Goal: Find specific page/section: Find specific page/section

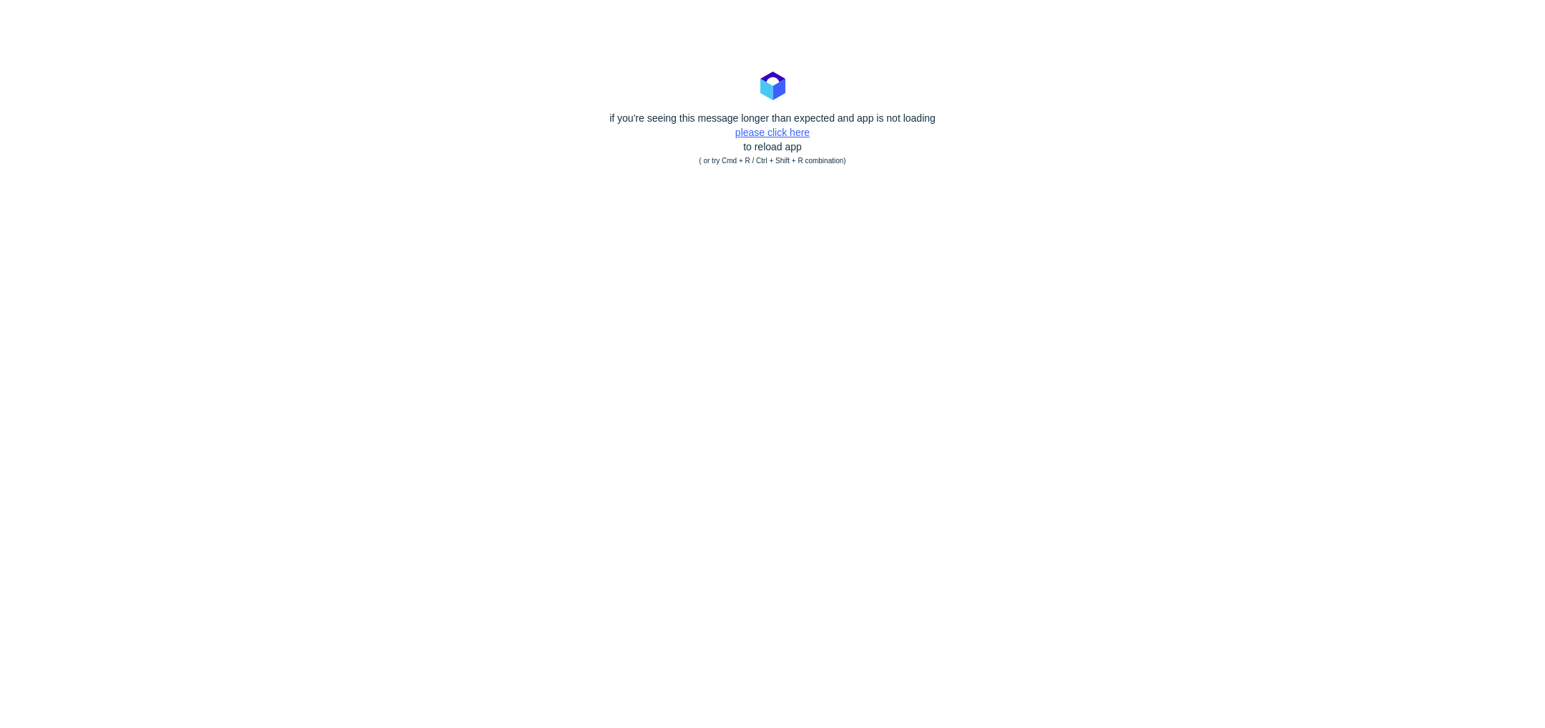
click at [783, 134] on link "please click here" at bounding box center [772, 132] width 74 height 11
drag, startPoint x: 773, startPoint y: 135, endPoint x: 652, endPoint y: 14, distance: 172.0
click at [761, 100] on g at bounding box center [773, 86] width 25 height 29
click at [795, 131] on link "please click here" at bounding box center [772, 132] width 74 height 11
click at [786, 132] on body "if you're seeing this message longer than expected and app is not loading pleas…" at bounding box center [772, 364] width 1545 height 728
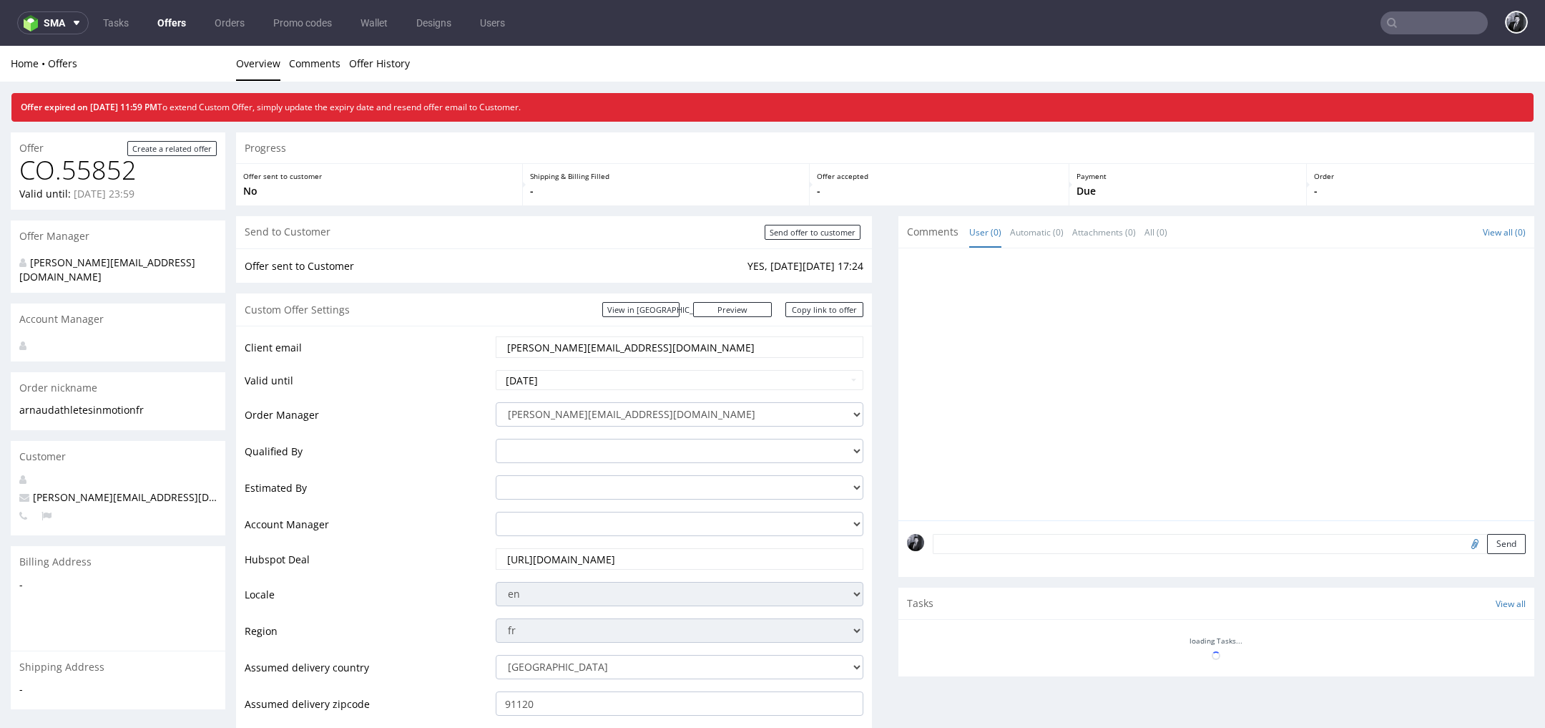
click at [177, 19] on link "Offers" at bounding box center [172, 22] width 46 height 23
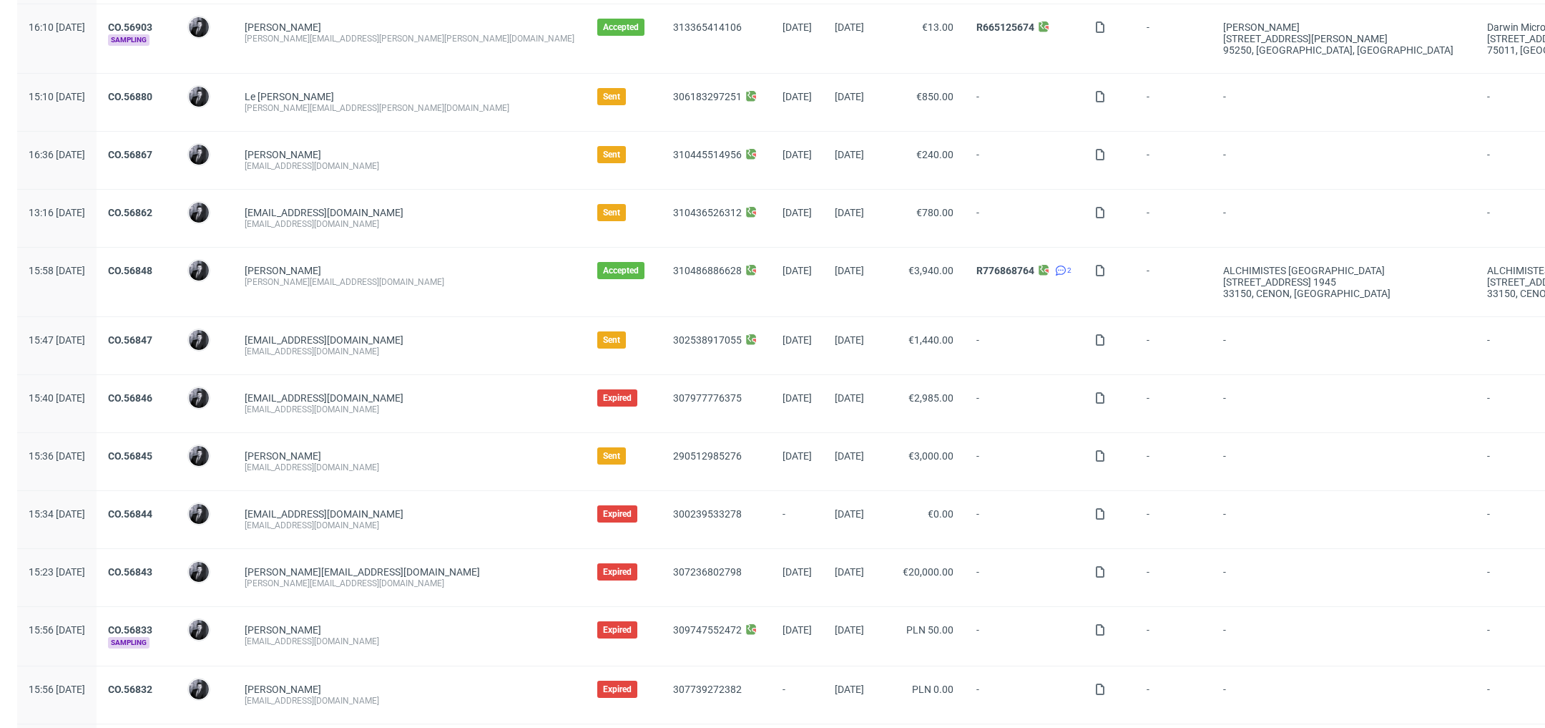
scroll to position [981, 0]
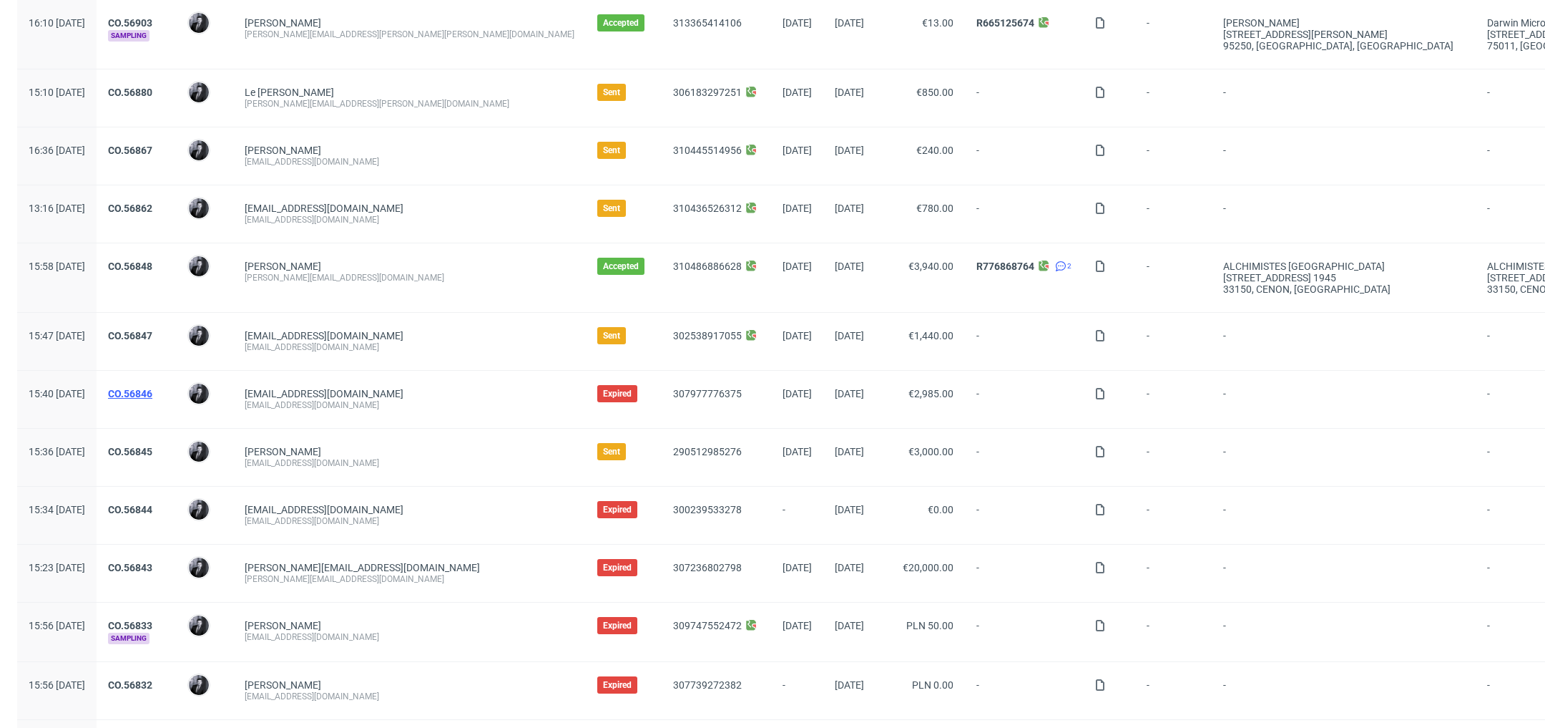
click at [152, 388] on link "CO.56846" at bounding box center [130, 393] width 44 height 11
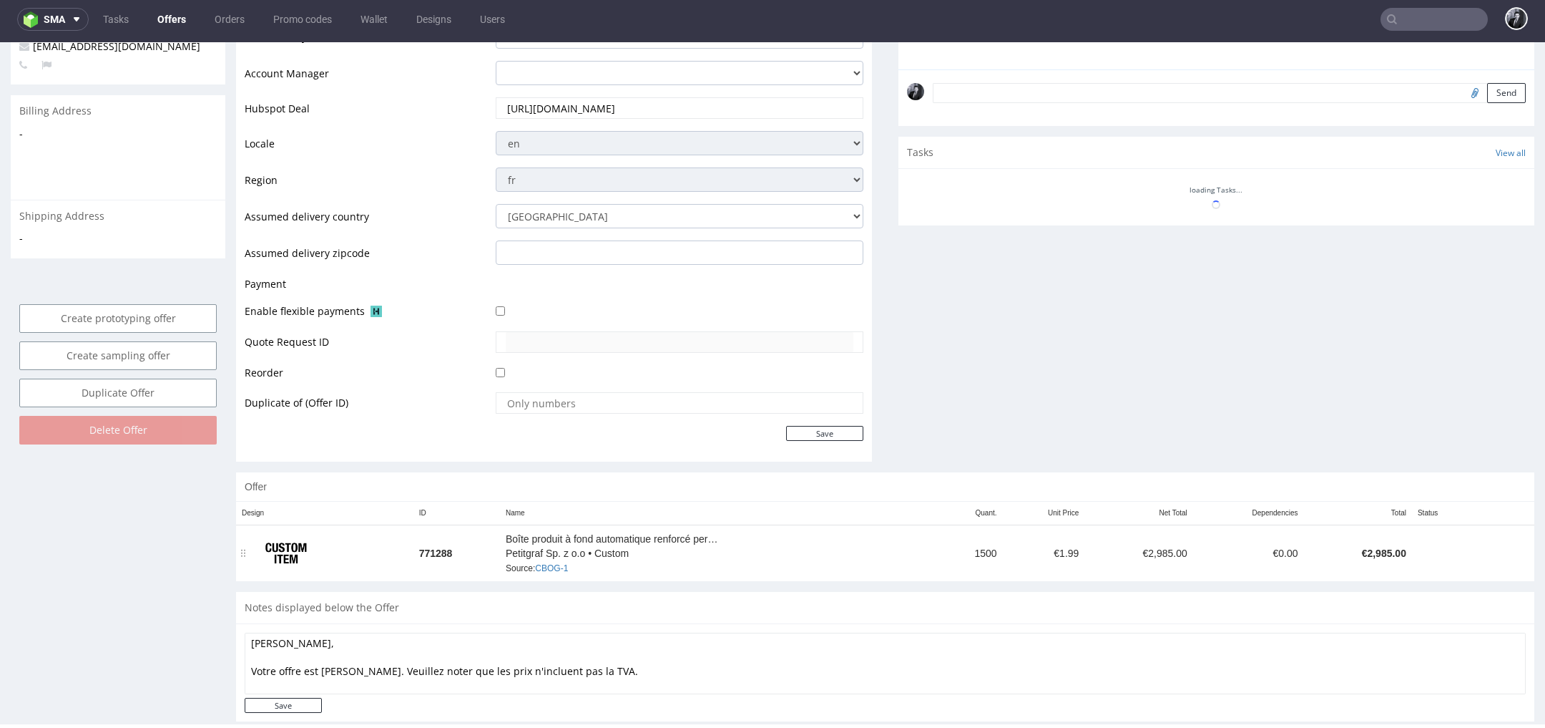
scroll to position [470, 0]
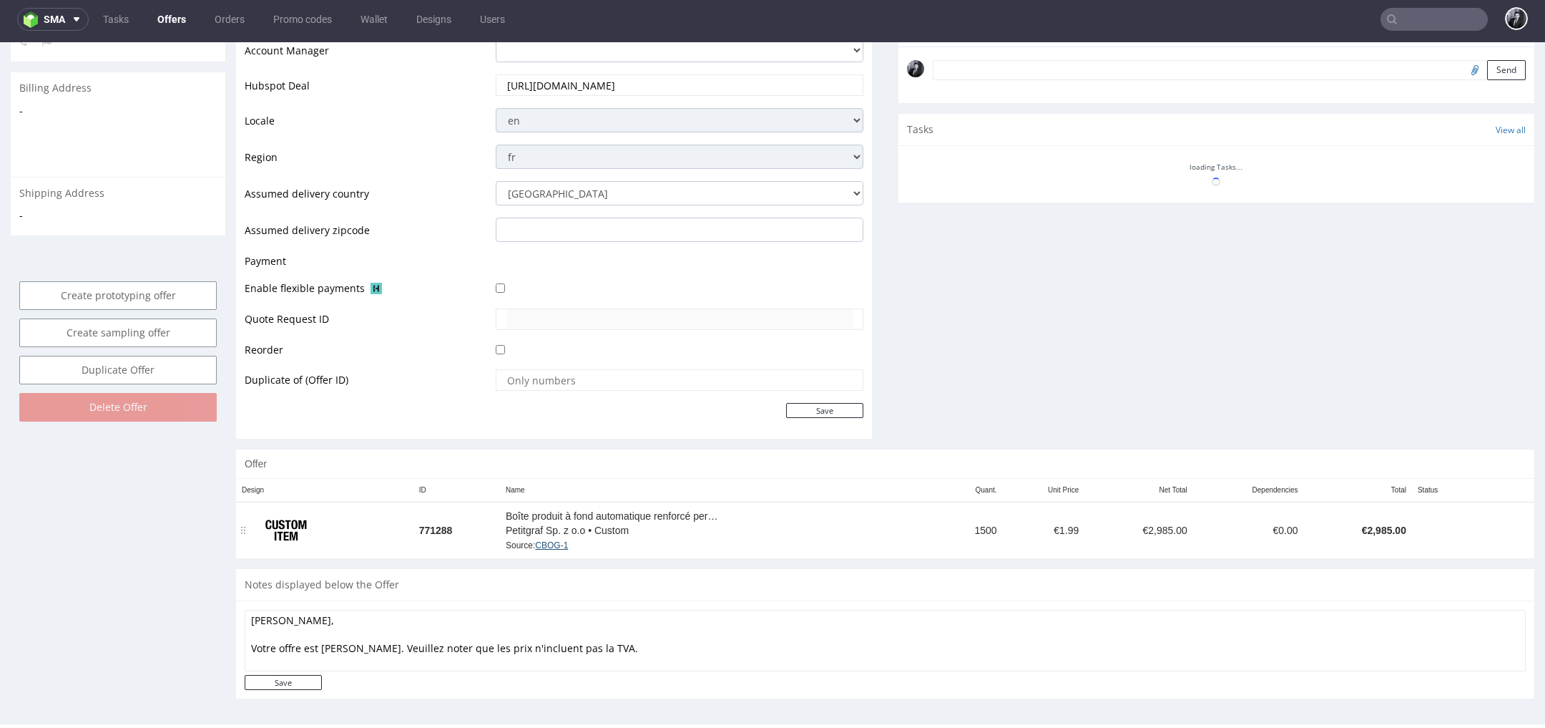
click at [560, 545] on link "CBOG-1" at bounding box center [551, 545] width 33 height 10
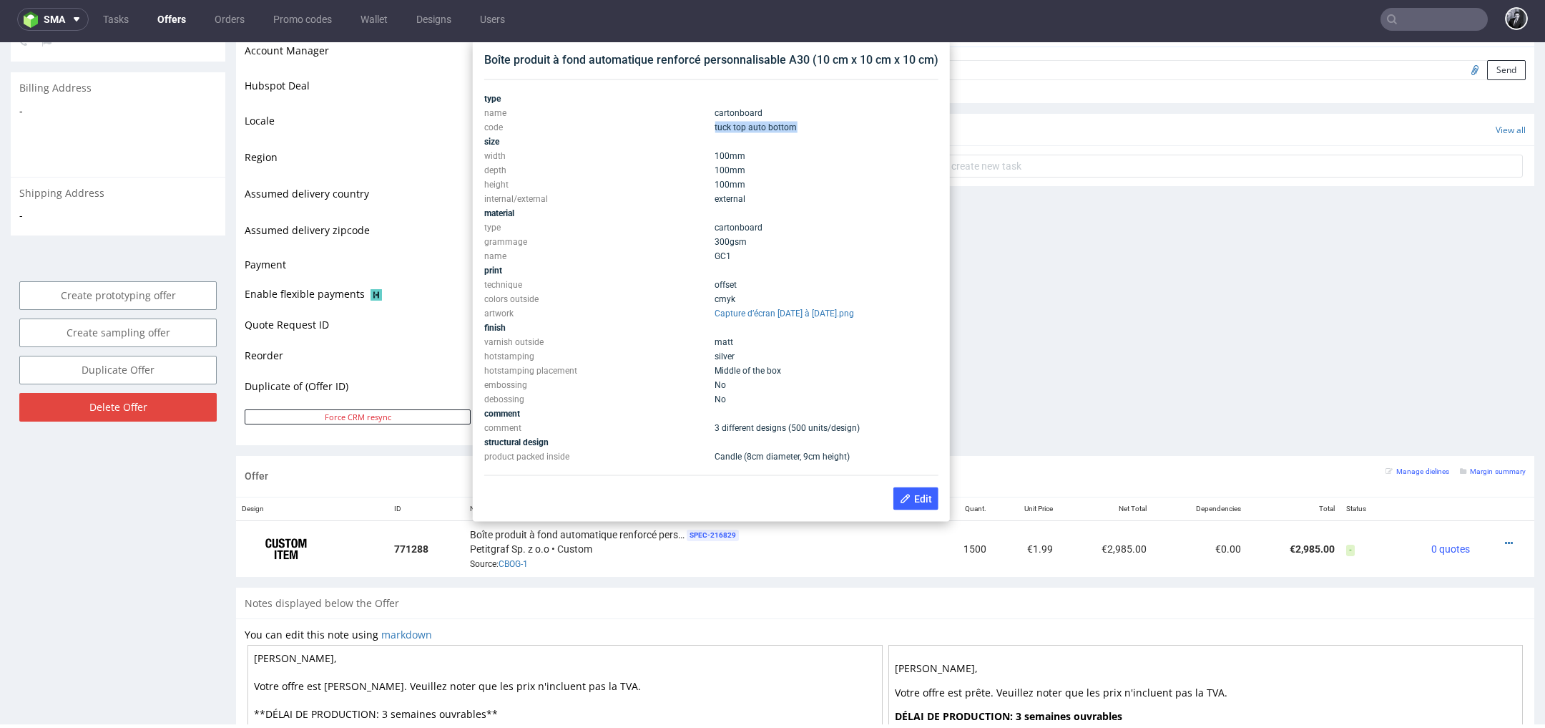
drag, startPoint x: 811, startPoint y: 125, endPoint x: 713, endPoint y: 127, distance: 98.0
click at [713, 126] on td "tuck top auto bottom" at bounding box center [825, 127] width 228 height 14
copy span "tuck top auto bottom"
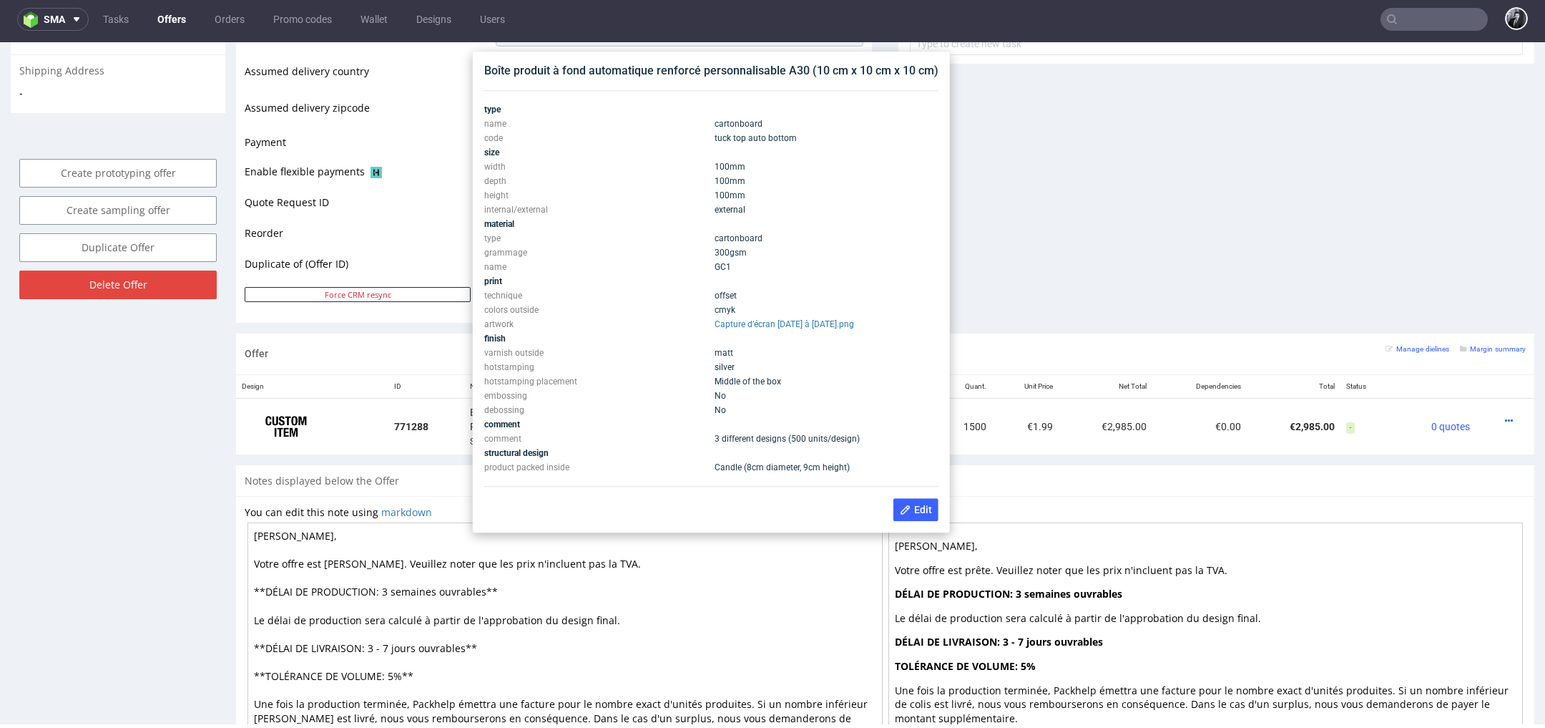
scroll to position [591, 0]
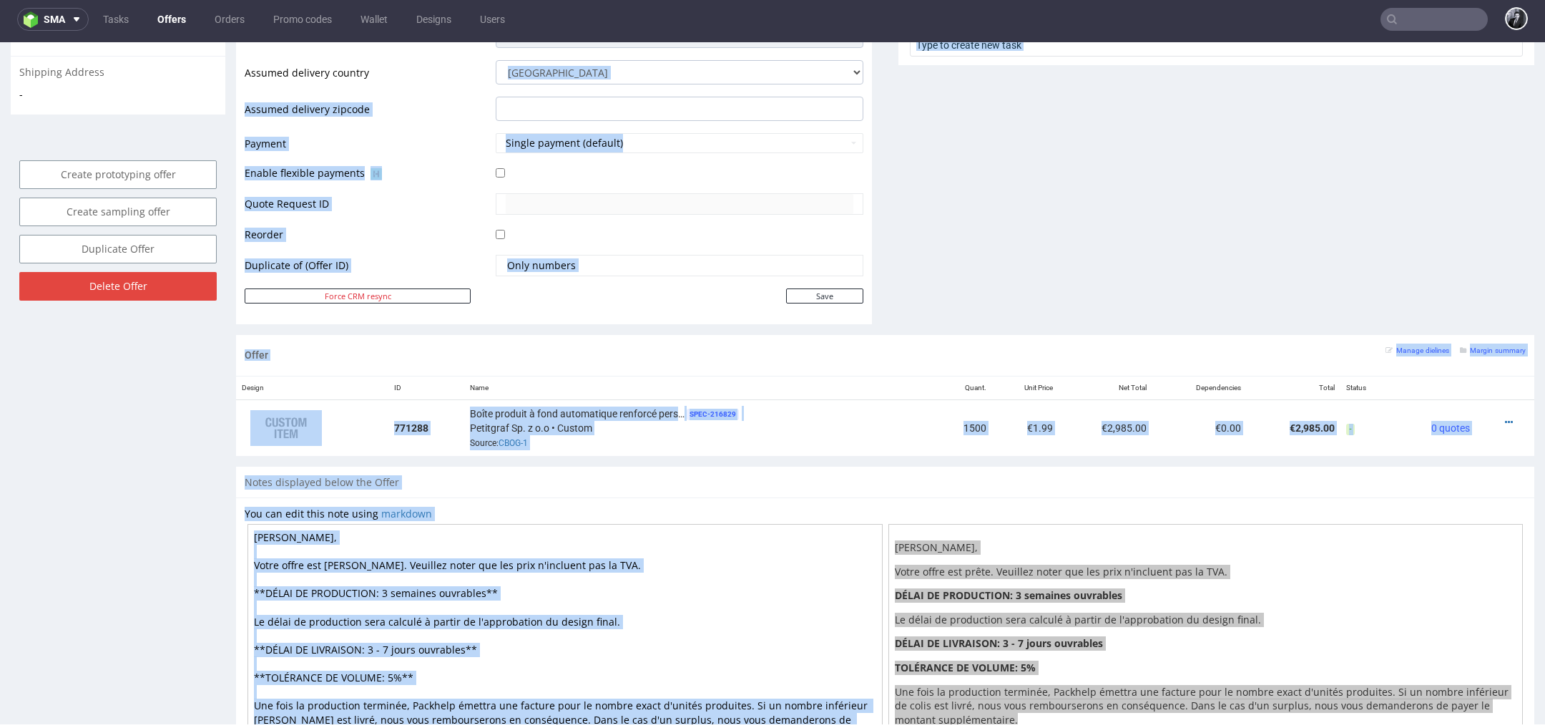
drag, startPoint x: 805, startPoint y: 66, endPoint x: 493, endPoint y: 67, distance: 311.9
click at [678, 552] on textarea "[PERSON_NAME], Votre offre est [PERSON_NAME]. Veuillez noter que les prix n'inc…" at bounding box center [565, 649] width 635 height 250
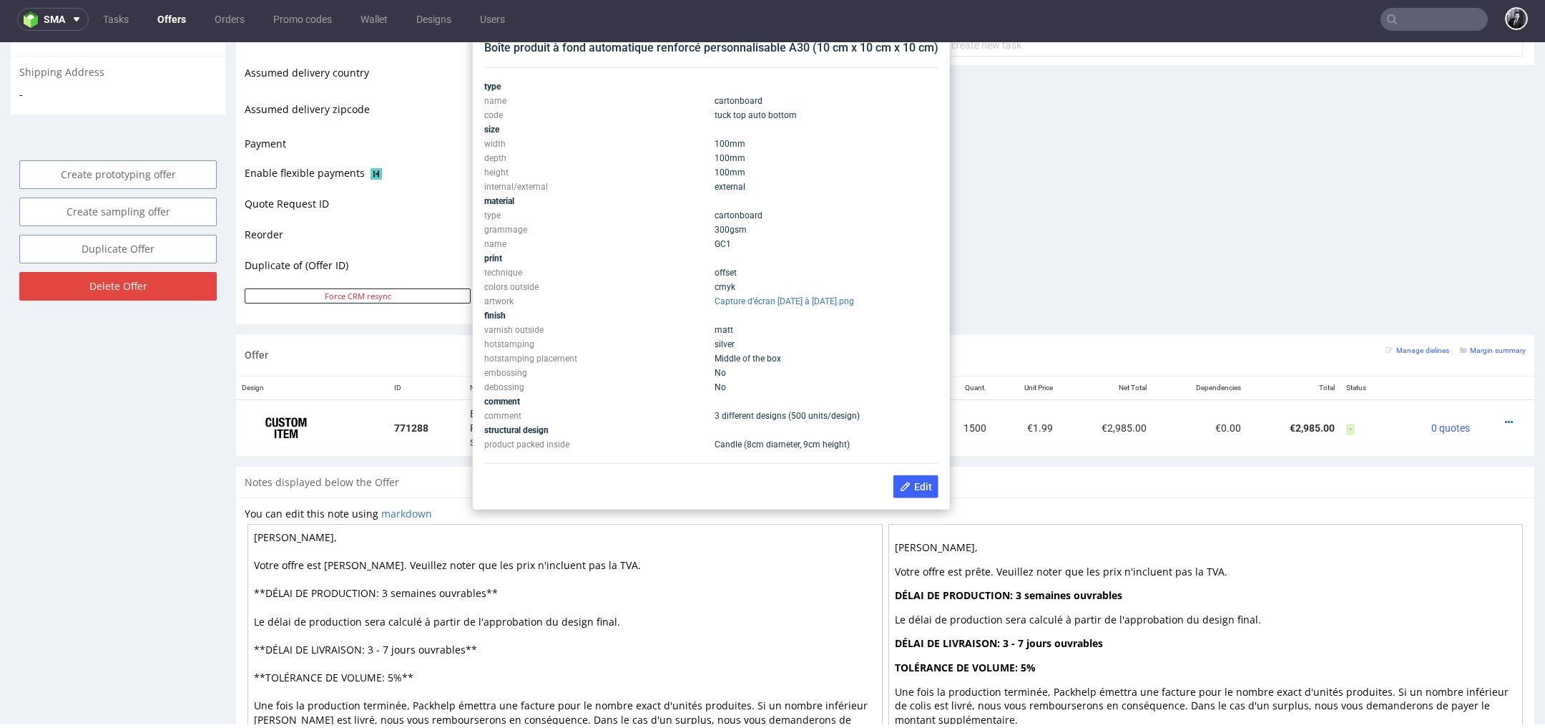
scroll to position [552, 0]
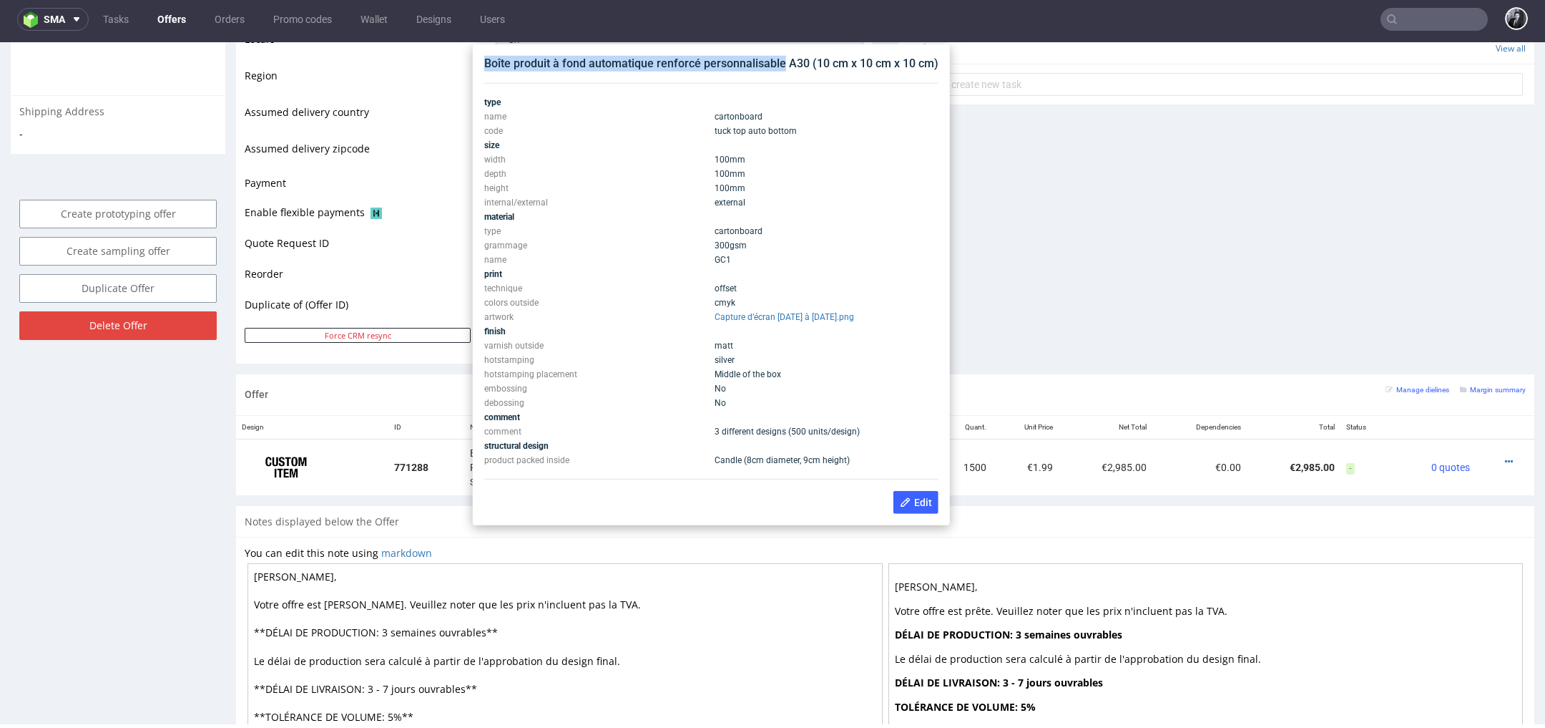
drag, startPoint x: 783, startPoint y: 62, endPoint x: 487, endPoint y: 62, distance: 296.2
click at [487, 62] on div "Boîte produit à fond automatique renforcé personnalisable A30 (10 cm x 10 cm x …" at bounding box center [711, 64] width 454 height 16
copy div "Boîte produit à fond automatique renforcé personnalisable"
